Goal: Transaction & Acquisition: Obtain resource

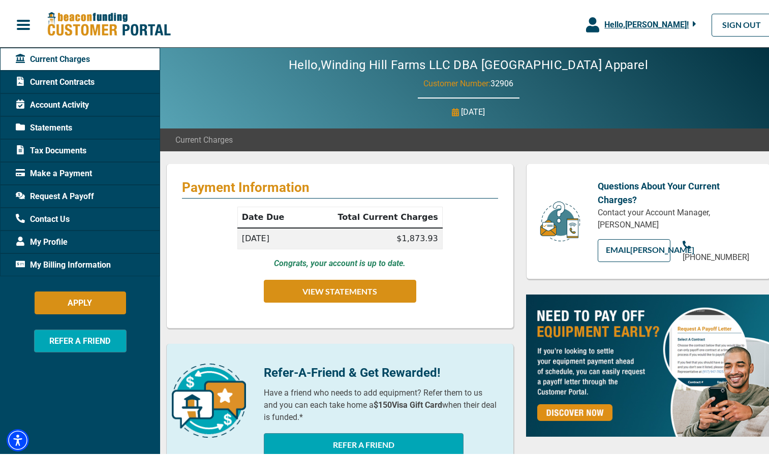
click at [75, 79] on span "Current Contracts" at bounding box center [55, 80] width 79 height 12
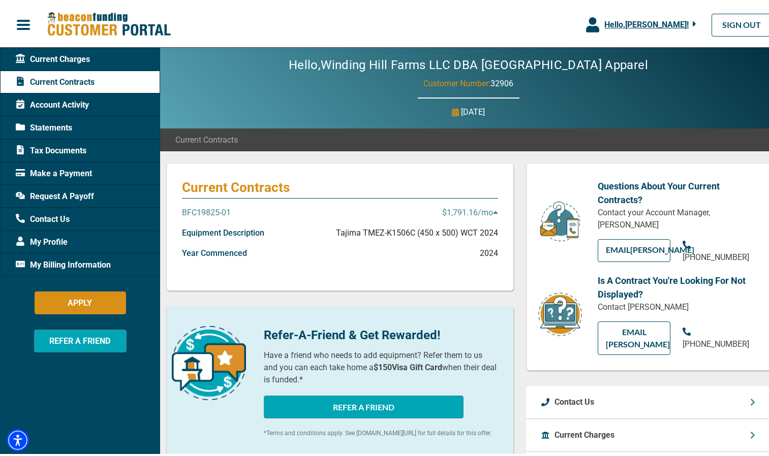
click at [487, 212] on p "$1,791.16 /mo" at bounding box center [470, 211] width 56 height 12
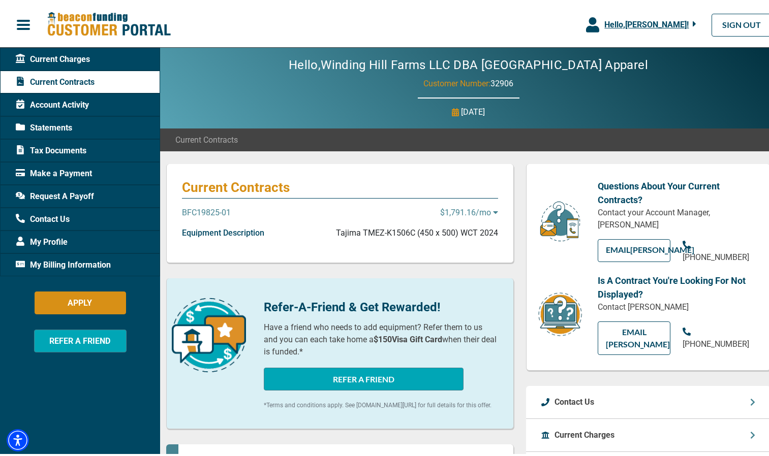
click at [487, 212] on p "$1,791.16 /mo" at bounding box center [469, 211] width 58 height 12
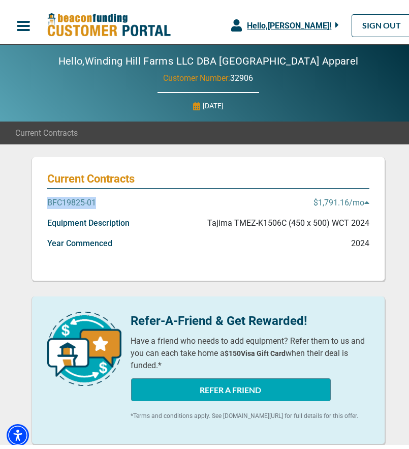
drag, startPoint x: 102, startPoint y: 194, endPoint x: 44, endPoint y: 197, distance: 58.5
click at [47, 197] on div "BFC19825-01 $1,791.16 /mo" at bounding box center [208, 203] width 322 height 20
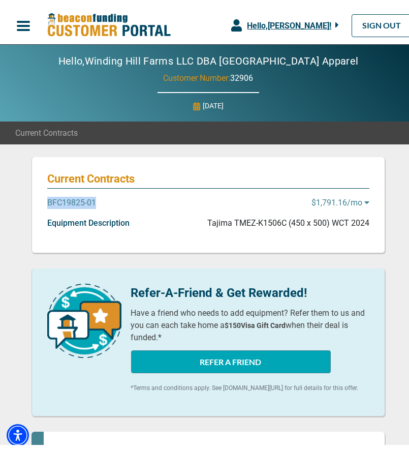
copy p "BFC19825-01"
drag, startPoint x: 299, startPoint y: 202, endPoint x: 345, endPoint y: 199, distance: 45.3
click at [345, 199] on div "BFC19825-01 $1,791.16 /mo" at bounding box center [208, 203] width 322 height 20
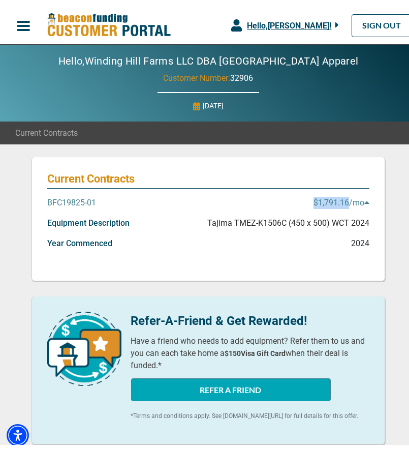
copy p "$1,791.16"
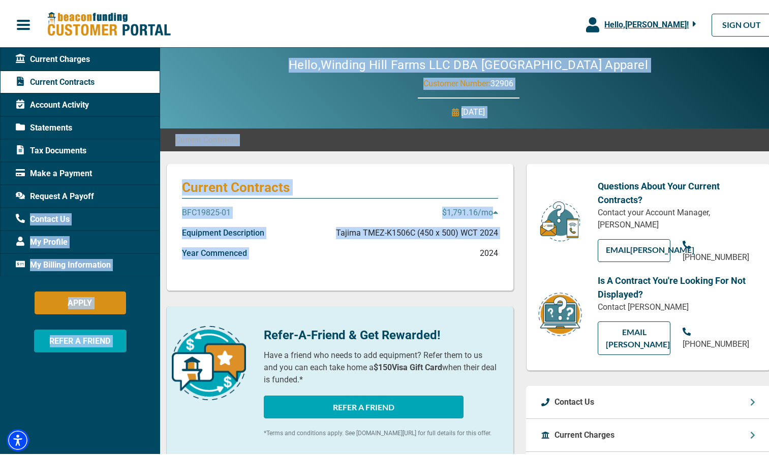
drag, startPoint x: 368, startPoint y: 268, endPoint x: 115, endPoint y: 197, distance: 262.9
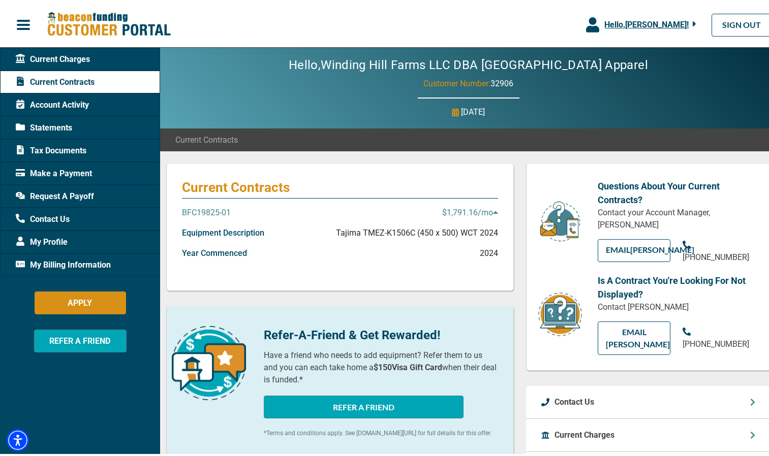
drag, startPoint x: 115, startPoint y: 197, endPoint x: 67, endPoint y: 106, distance: 102.5
click at [67, 106] on span "Account Activity" at bounding box center [52, 103] width 73 height 12
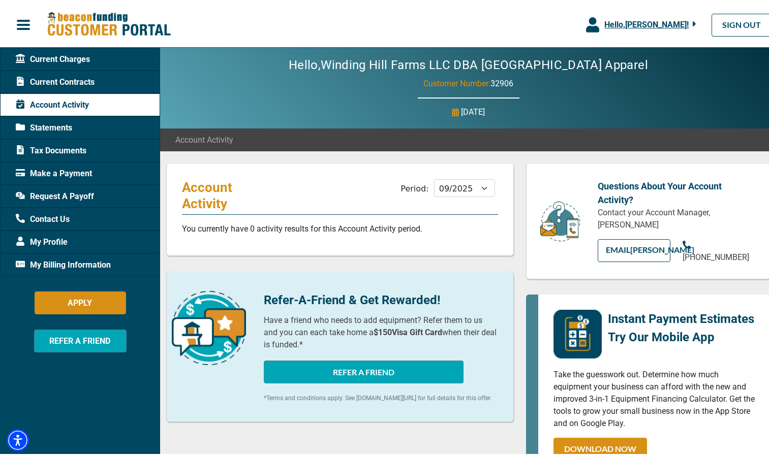
click at [64, 121] on span "Statements" at bounding box center [44, 126] width 56 height 12
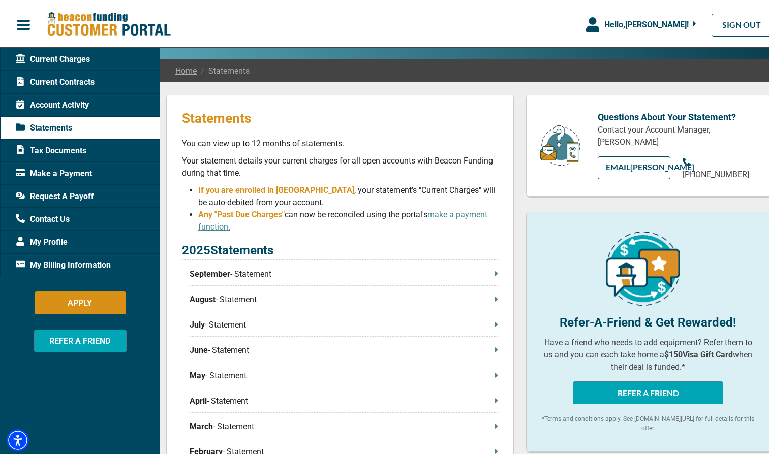
scroll to position [70, 0]
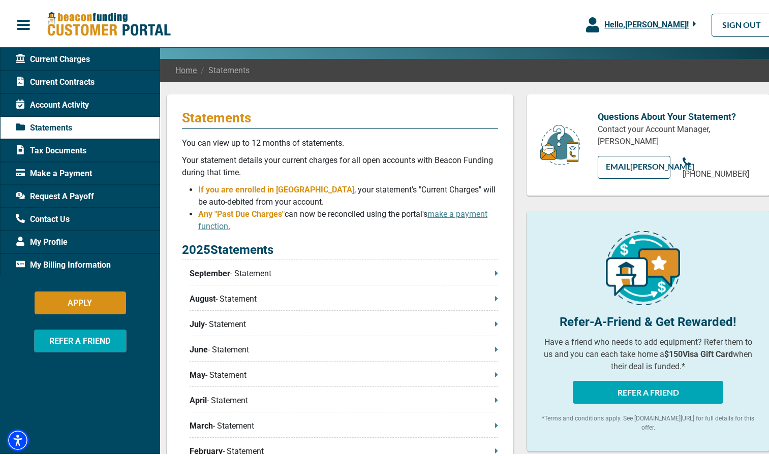
click at [300, 272] on p "September - Statement" at bounding box center [344, 272] width 308 height 12
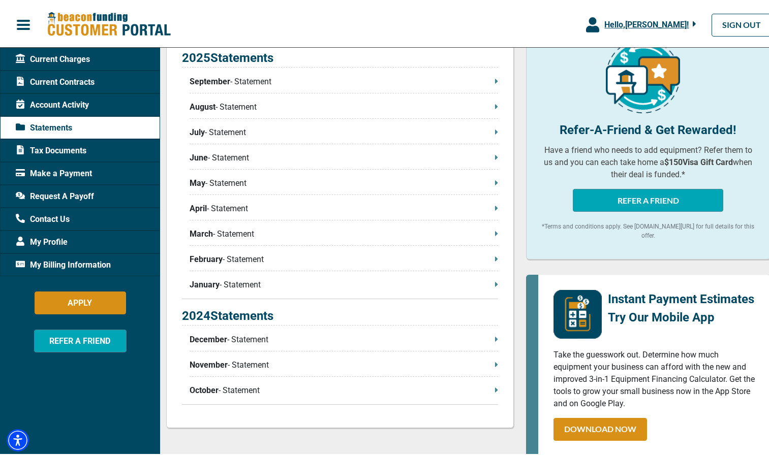
scroll to position [262, 0]
click at [77, 146] on span "Tax Documents" at bounding box center [51, 149] width 71 height 12
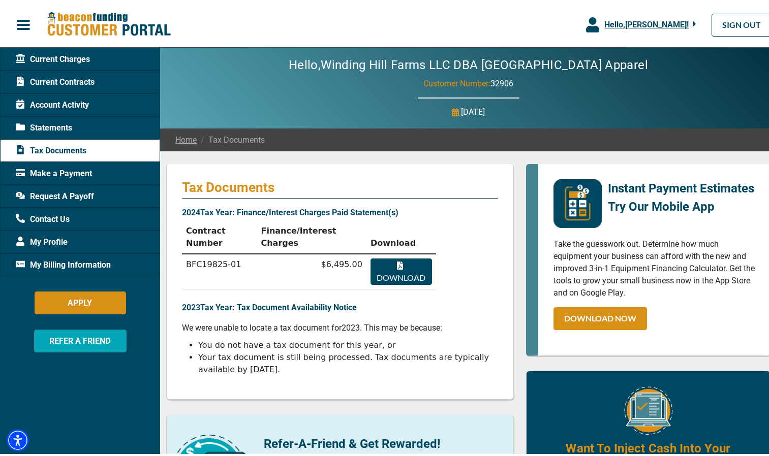
click at [379, 257] on button "Download" at bounding box center [400, 270] width 61 height 26
click at [94, 78] on span "Current Contracts" at bounding box center [55, 80] width 79 height 12
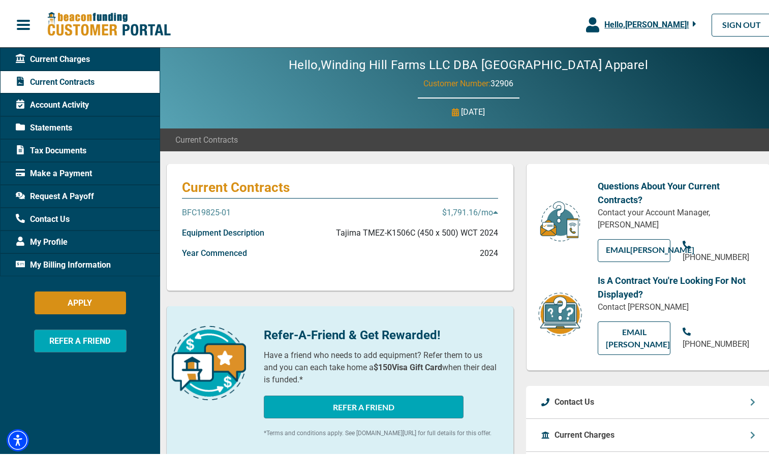
click at [226, 230] on p "Equipment Description" at bounding box center [223, 231] width 82 height 12
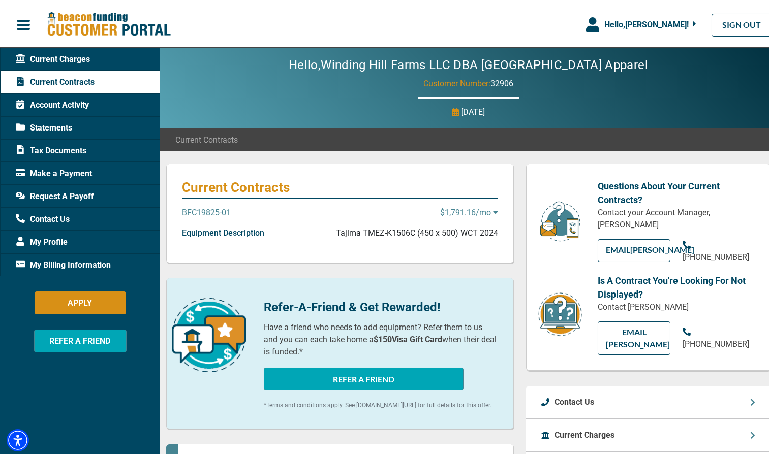
click at [226, 230] on p "Equipment Description" at bounding box center [223, 231] width 82 height 12
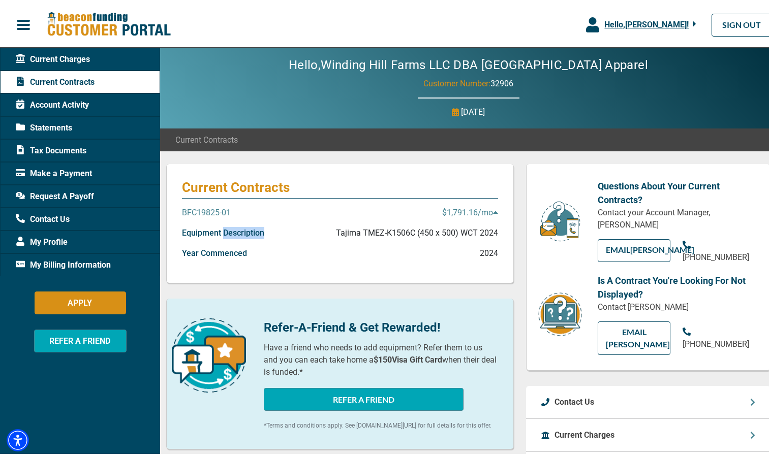
click at [226, 230] on p "Equipment Description" at bounding box center [223, 231] width 82 height 12
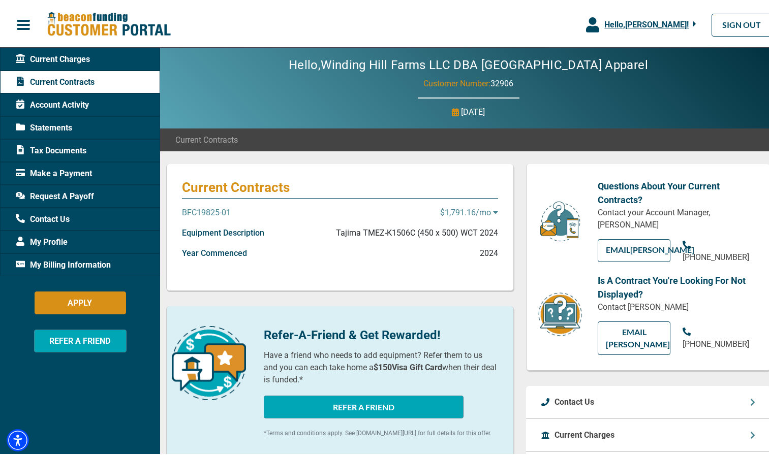
drag, startPoint x: 226, startPoint y: 230, endPoint x: 208, endPoint y: 232, distance: 17.4
click at [208, 232] on p "Equipment Description" at bounding box center [223, 231] width 82 height 12
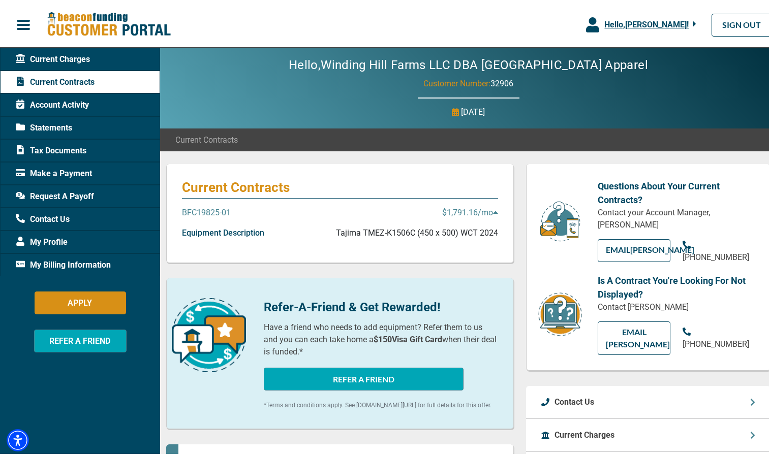
click at [70, 197] on span "Request A Payoff" at bounding box center [55, 195] width 78 height 12
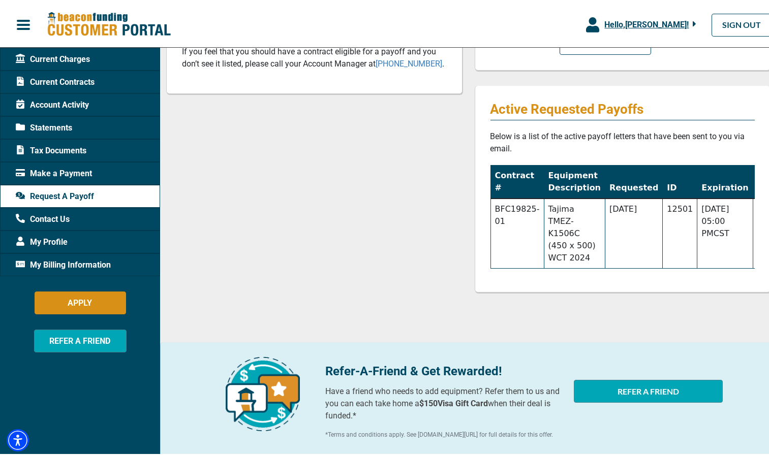
scroll to position [182, 0]
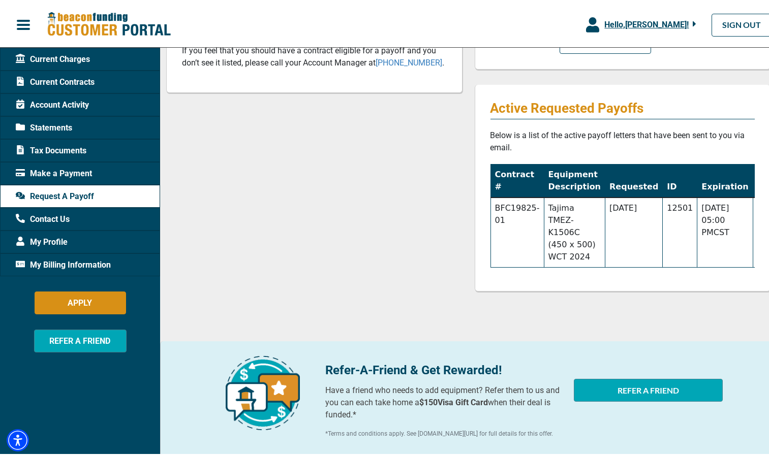
click at [758, 230] on icon at bounding box center [762, 229] width 9 height 11
click at [585, 232] on td "Tajima TMEZ-K1506C (450 x 500) WCT 2024" at bounding box center [574, 231] width 61 height 70
drag, startPoint x: 582, startPoint y: 235, endPoint x: 544, endPoint y: 206, distance: 47.9
click at [544, 206] on td "Tajima TMEZ-K1506C (450 x 500) WCT 2024" at bounding box center [574, 231] width 61 height 70
copy td "Tajima TMEZ-K1506C"
